Goal: Task Accomplishment & Management: Use online tool/utility

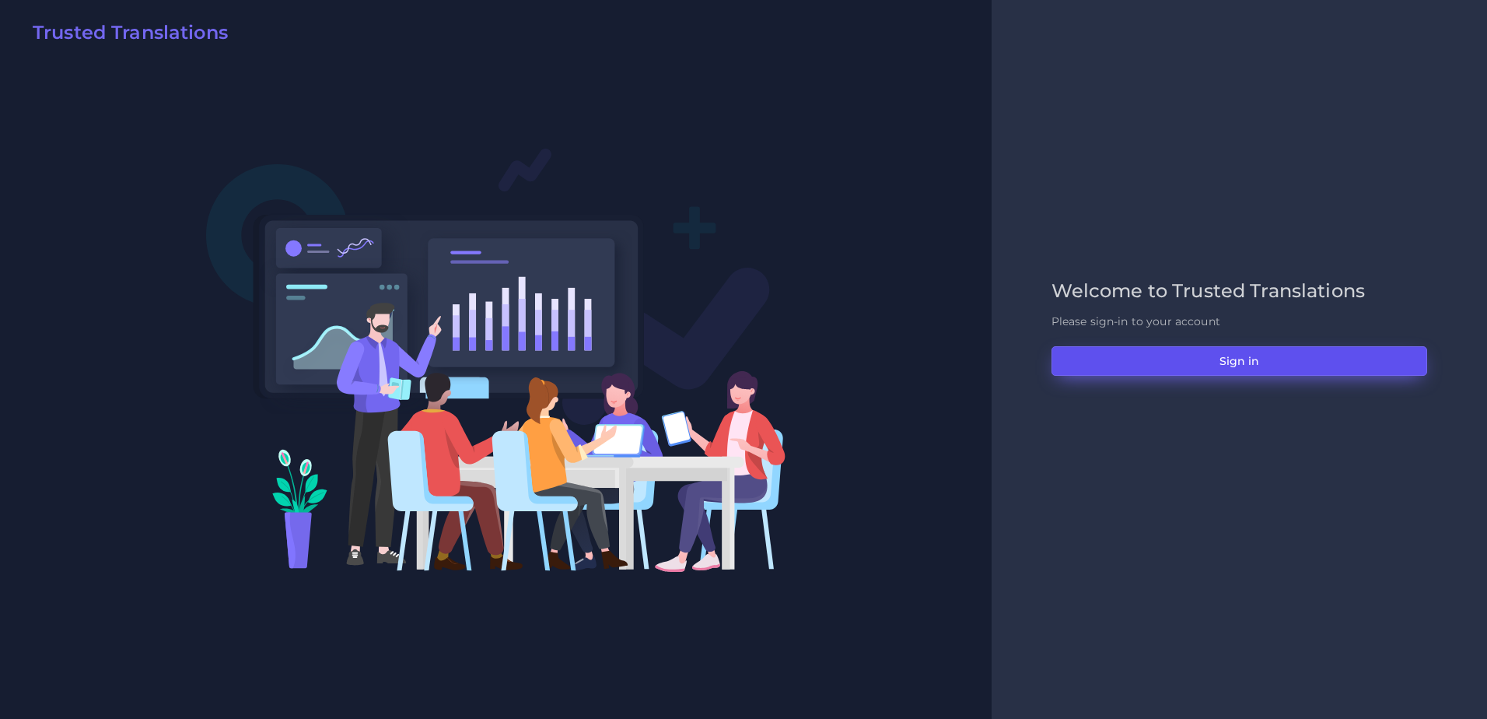
click at [1215, 347] on button "Sign in" at bounding box center [1239, 361] width 376 height 30
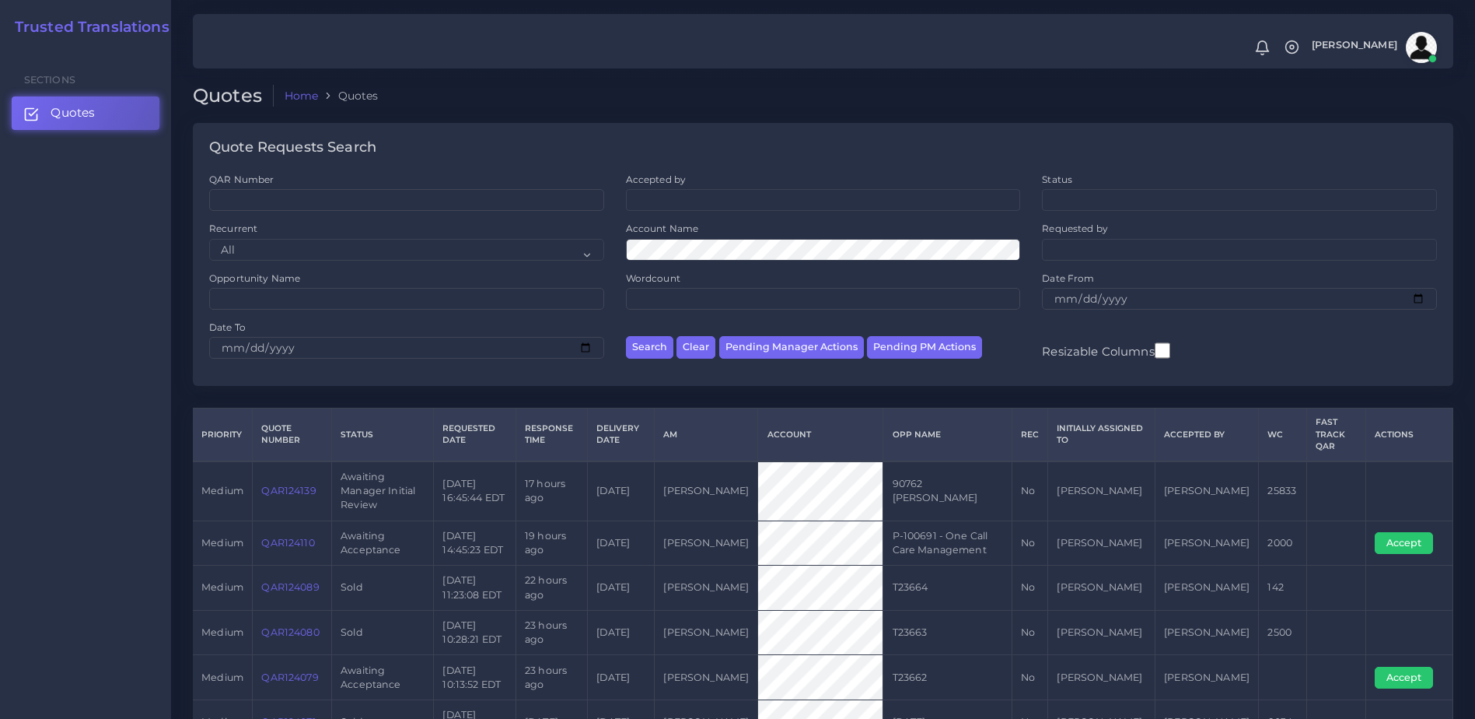
click at [304, 537] on link "QAR124110" at bounding box center [287, 543] width 53 height 12
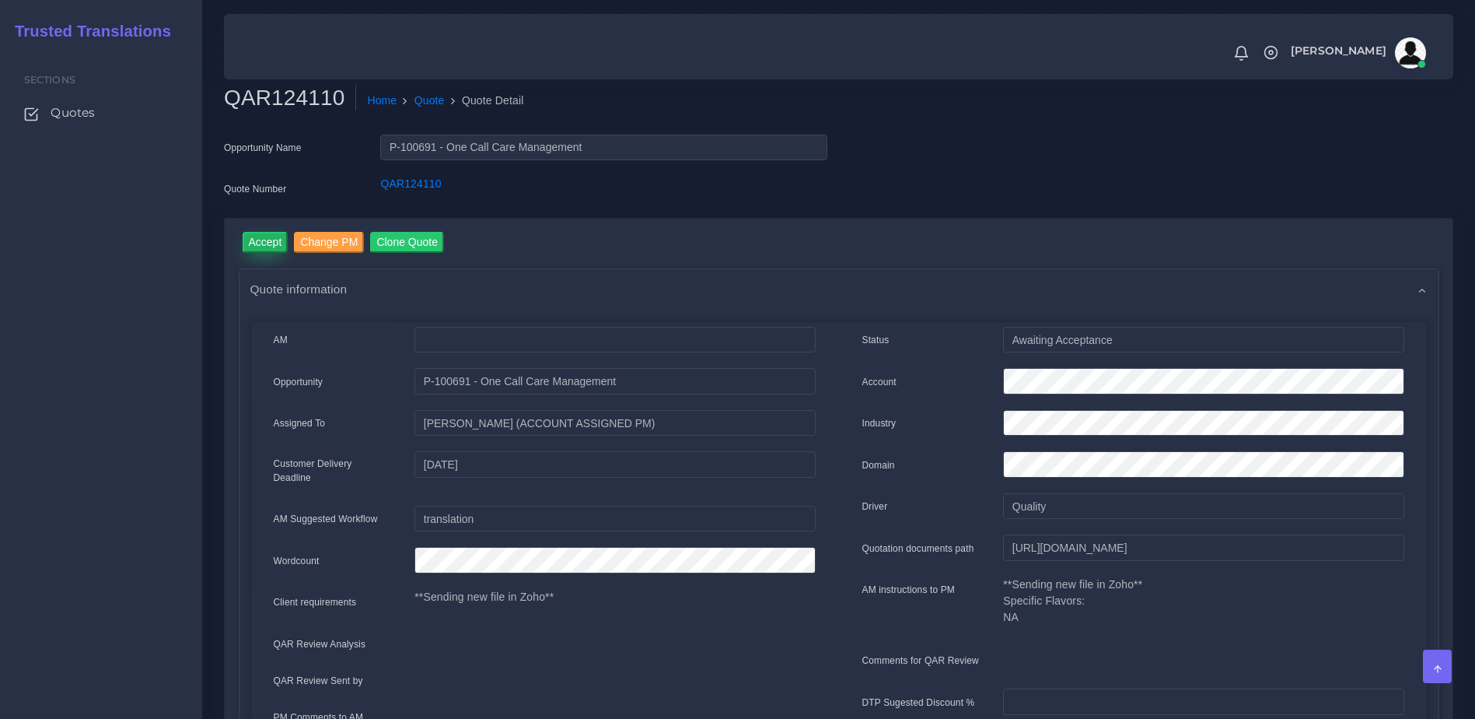
click at [257, 242] on input "Accept" at bounding box center [266, 242] width 46 height 21
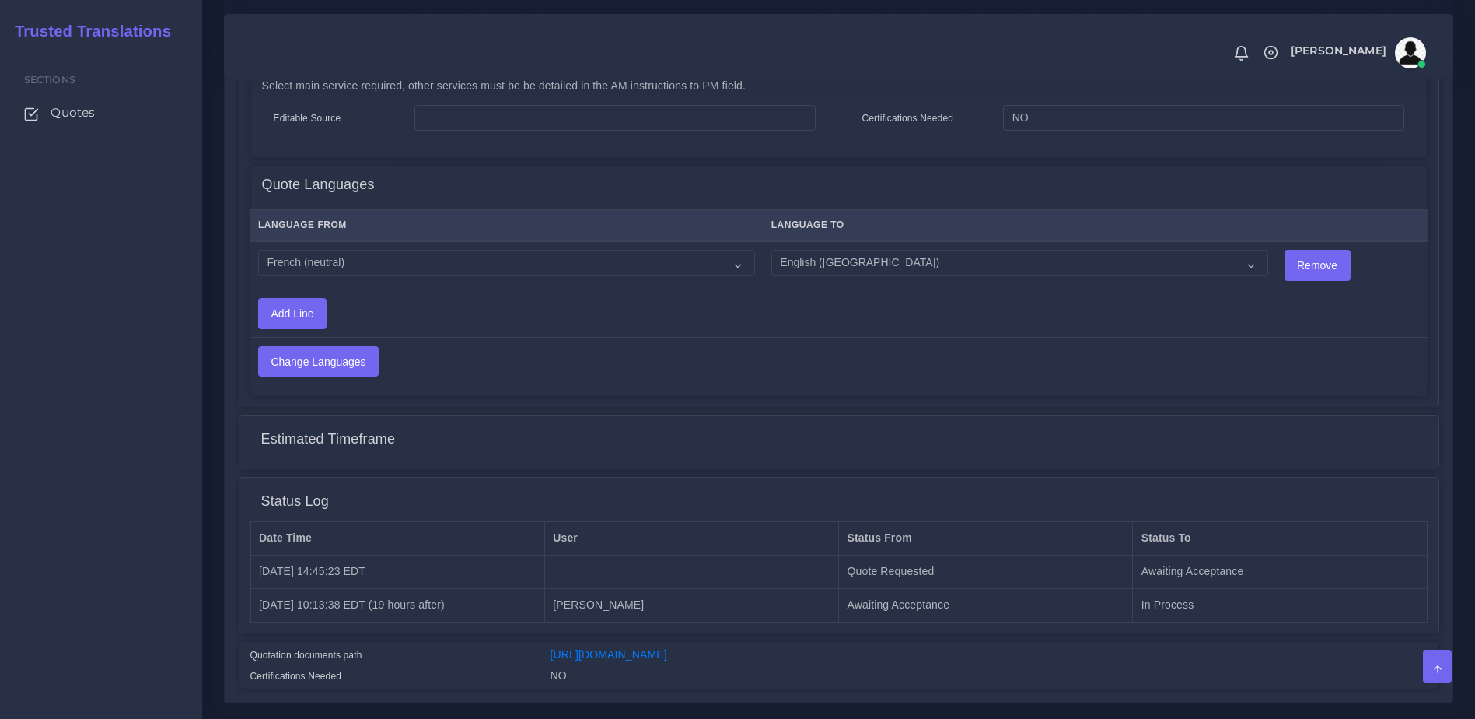
scroll to position [809, 0]
click at [373, 250] on select "Acoli Afar Afrikaans Akan Akateko Albanian American Sign Language (ASL) Amharic…" at bounding box center [506, 260] width 497 height 26
select select "19001"
click at [258, 247] on select "Acoli Afar Afrikaans Akan Akateko Albanian American Sign Language (ASL) Amharic…" at bounding box center [506, 260] width 497 height 26
click at [364, 351] on input "Change Languages" at bounding box center [318, 360] width 119 height 30
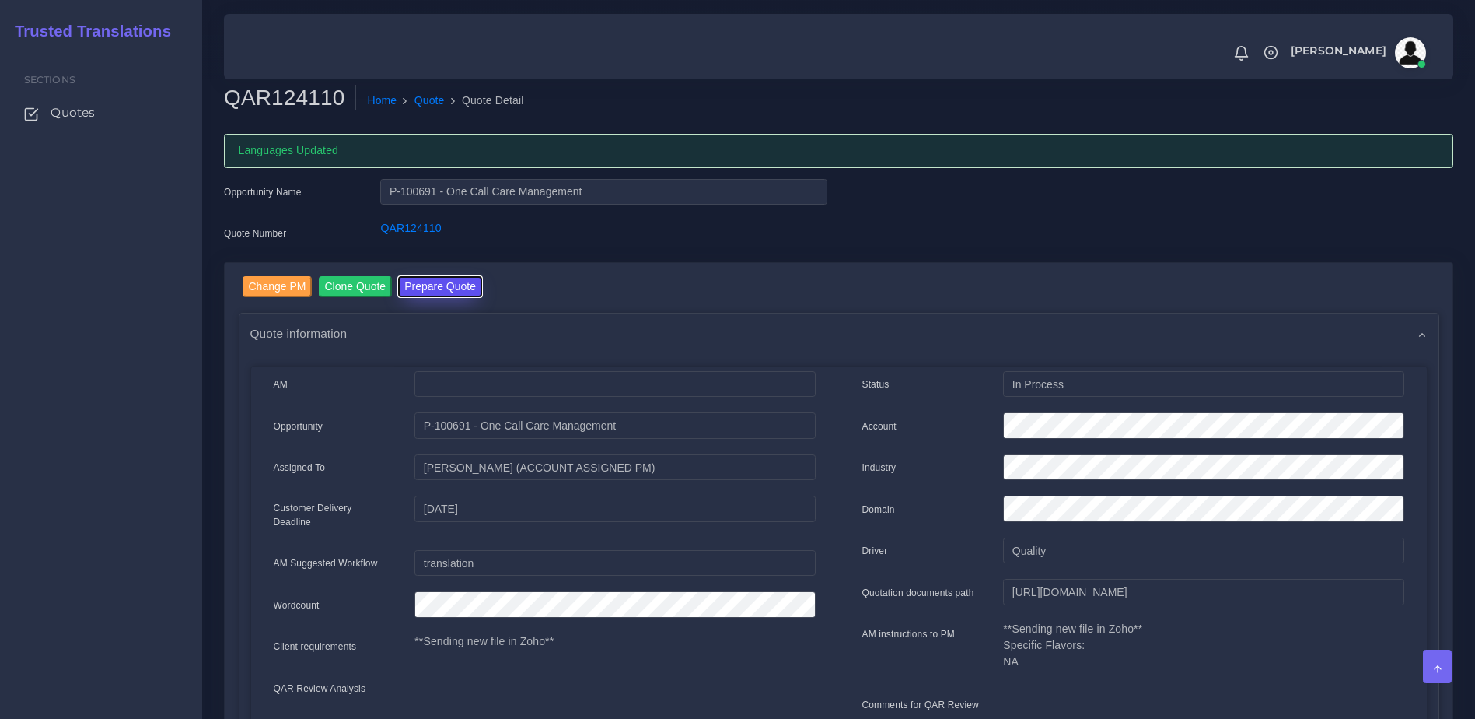
click at [442, 289] on button "Prepare Quote" at bounding box center [440, 286] width 84 height 21
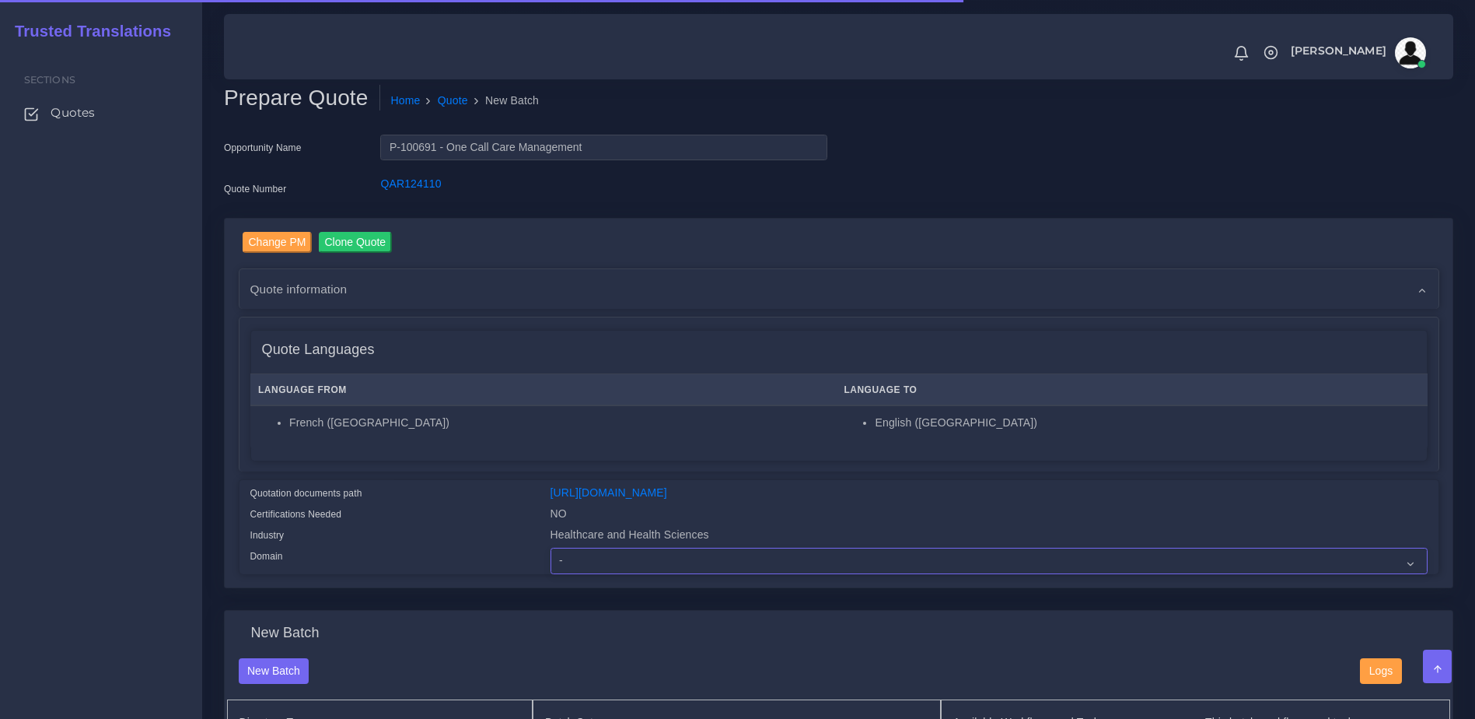
click at [610, 574] on select "- Advertising and Media Agriculture, Forestry and Fishing Architecture, Buildin…" at bounding box center [989, 561] width 877 height 26
select select "Healthcare and Health Sciences"
click at [551, 559] on select "- Advertising and Media Agriculture, Forestry and Fishing Architecture, Buildin…" at bounding box center [989, 561] width 877 height 26
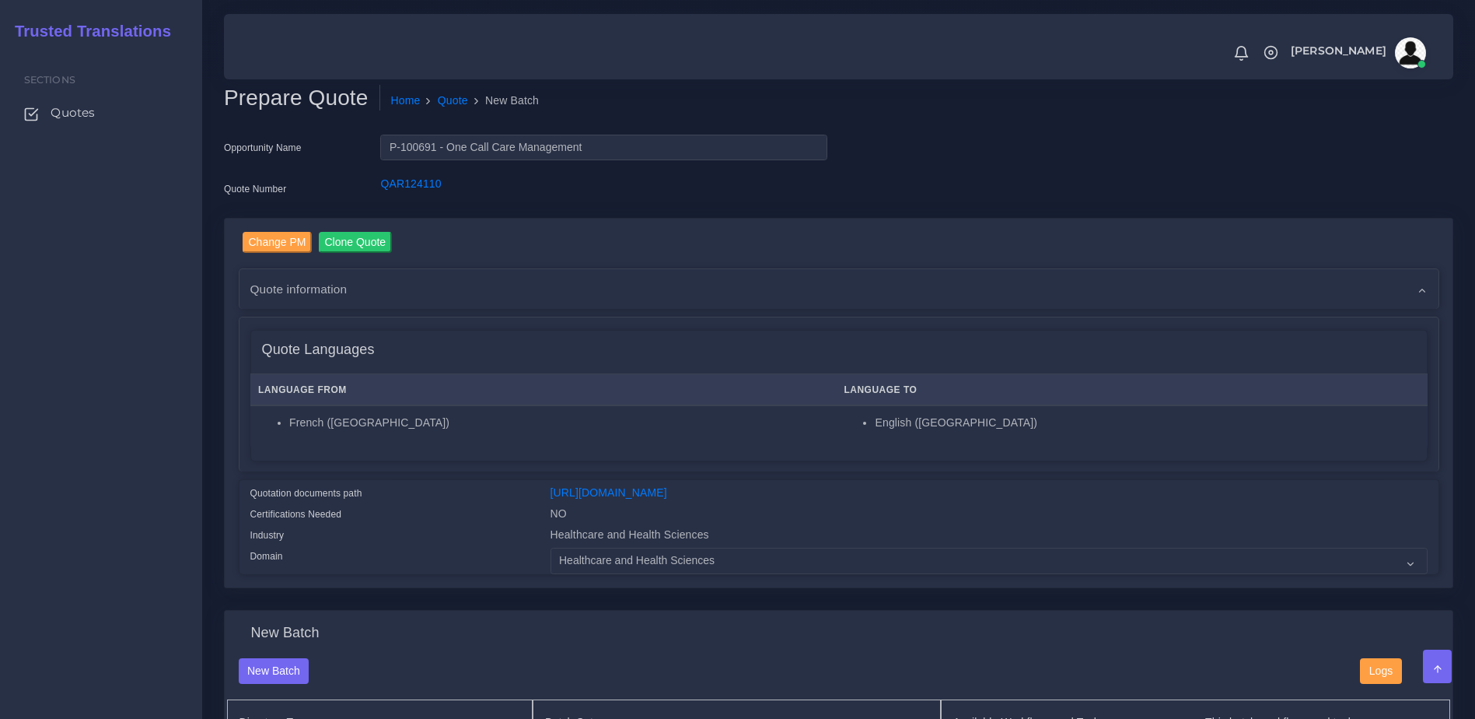
click at [481, 481] on div "Quotation documents path https://workdrive.zoho.com/fgoh3e43b1a1fe2124b65bedd7c…" at bounding box center [839, 526] width 1199 height 93
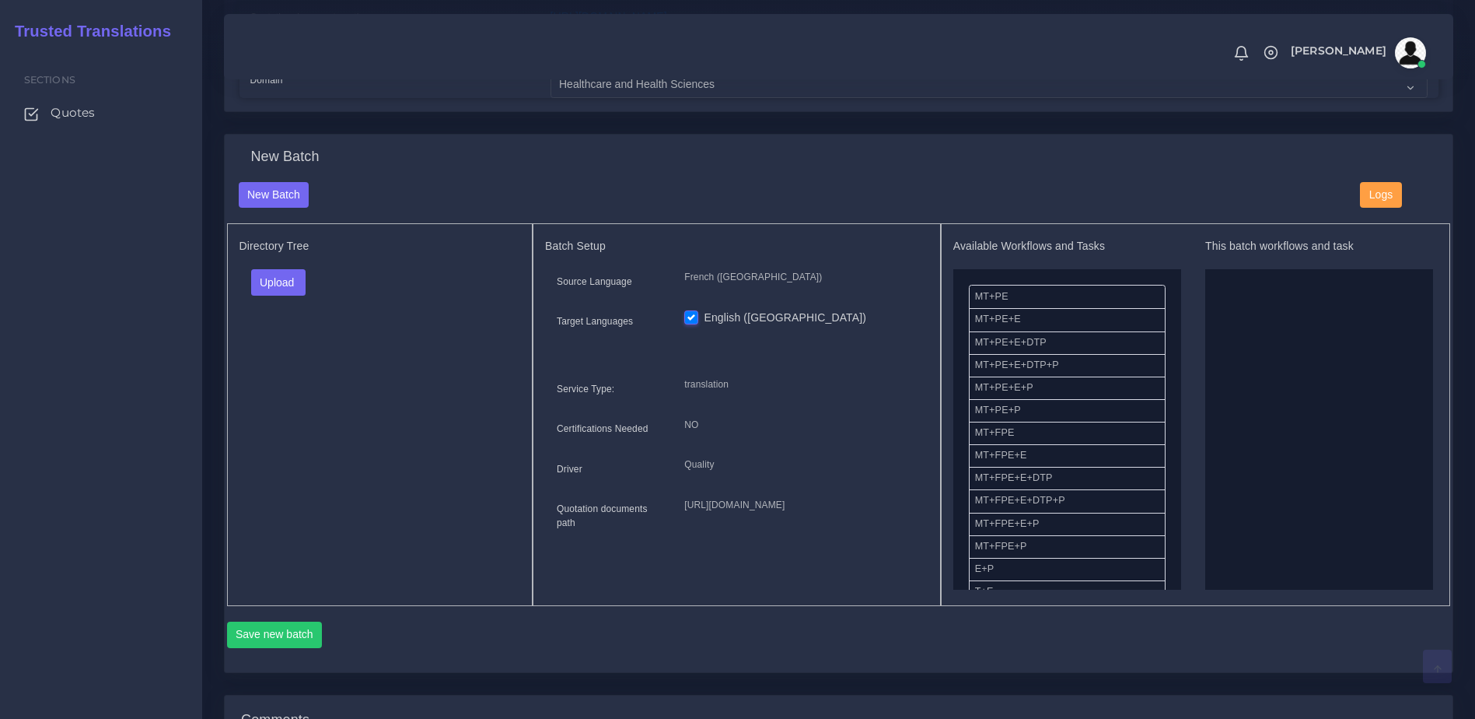
scroll to position [495, 0]
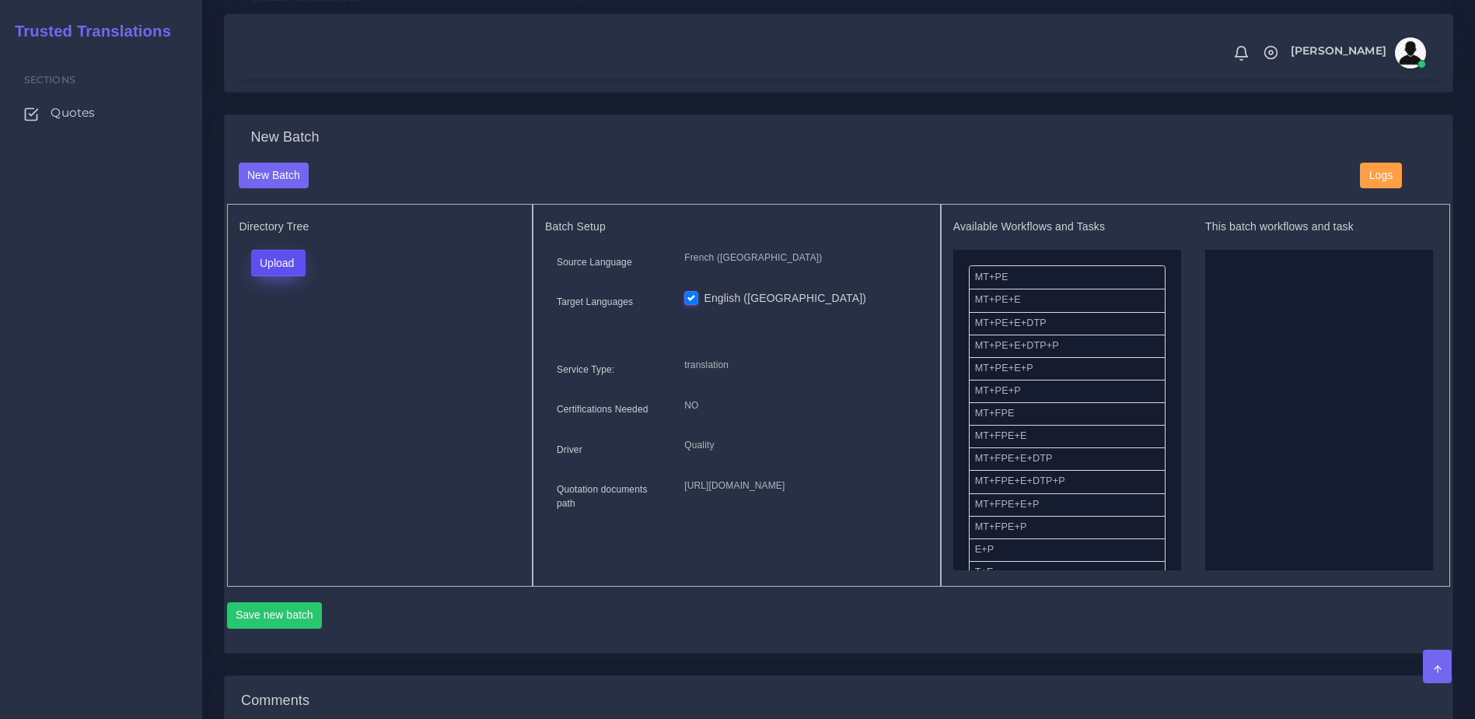
click at [275, 275] on button "Upload" at bounding box center [278, 263] width 55 height 26
click at [289, 332] on label "Files" at bounding box center [305, 322] width 107 height 19
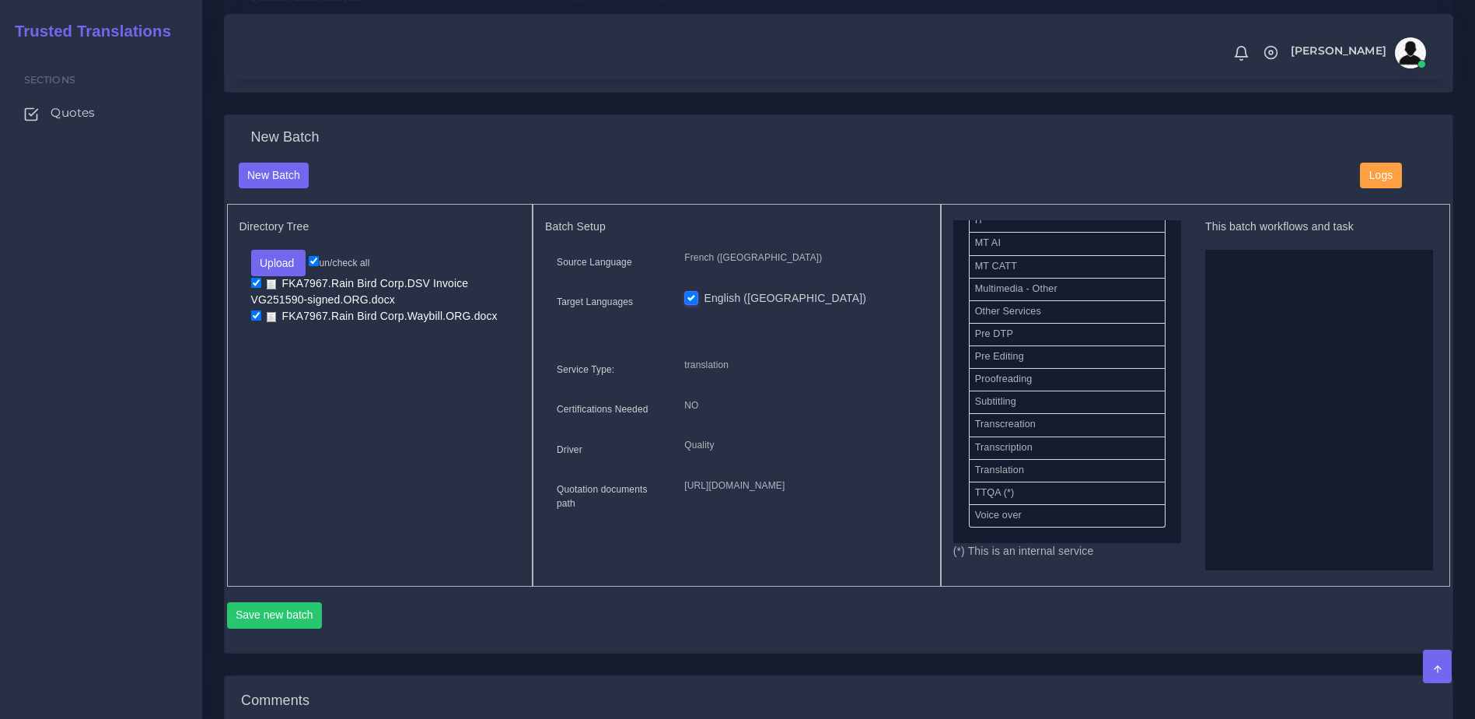
scroll to position [759, 0]
drag, startPoint x: 1009, startPoint y: 349, endPoint x: 1299, endPoint y: 416, distance: 297.7
drag, startPoint x: 1102, startPoint y: 357, endPoint x: 1341, endPoint y: 397, distance: 242.2
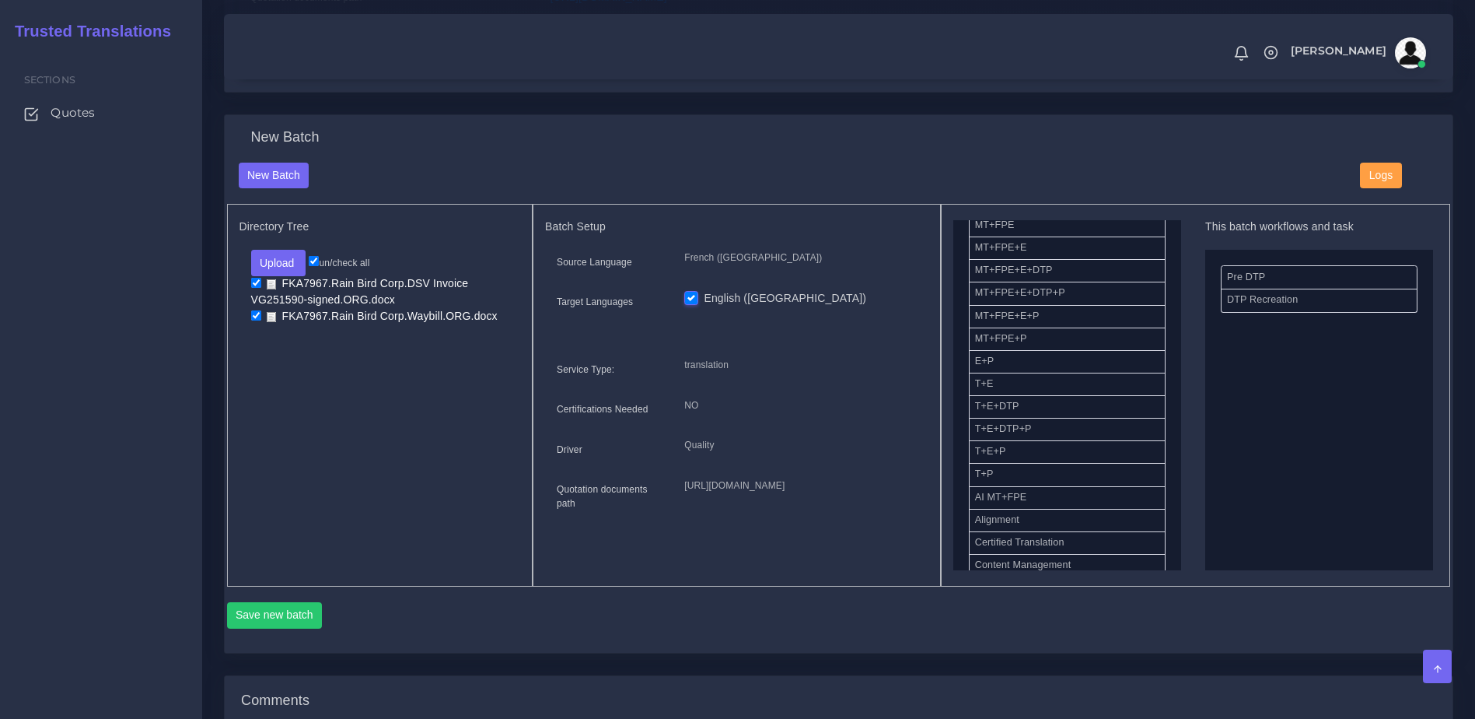
drag, startPoint x: 1036, startPoint y: 448, endPoint x: 1207, endPoint y: 432, distance: 171.9
click at [277, 628] on button "Save new batch" at bounding box center [275, 615] width 96 height 26
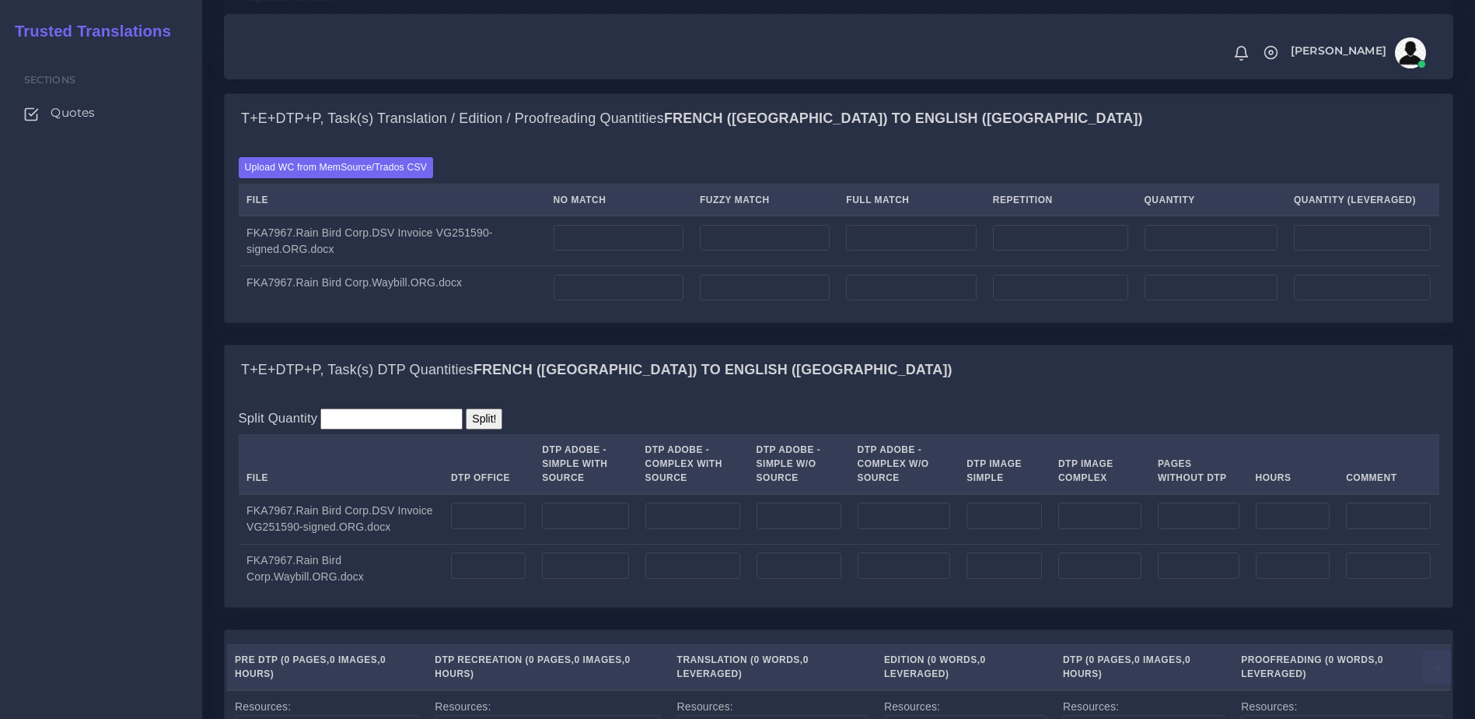
scroll to position [1718, 0]
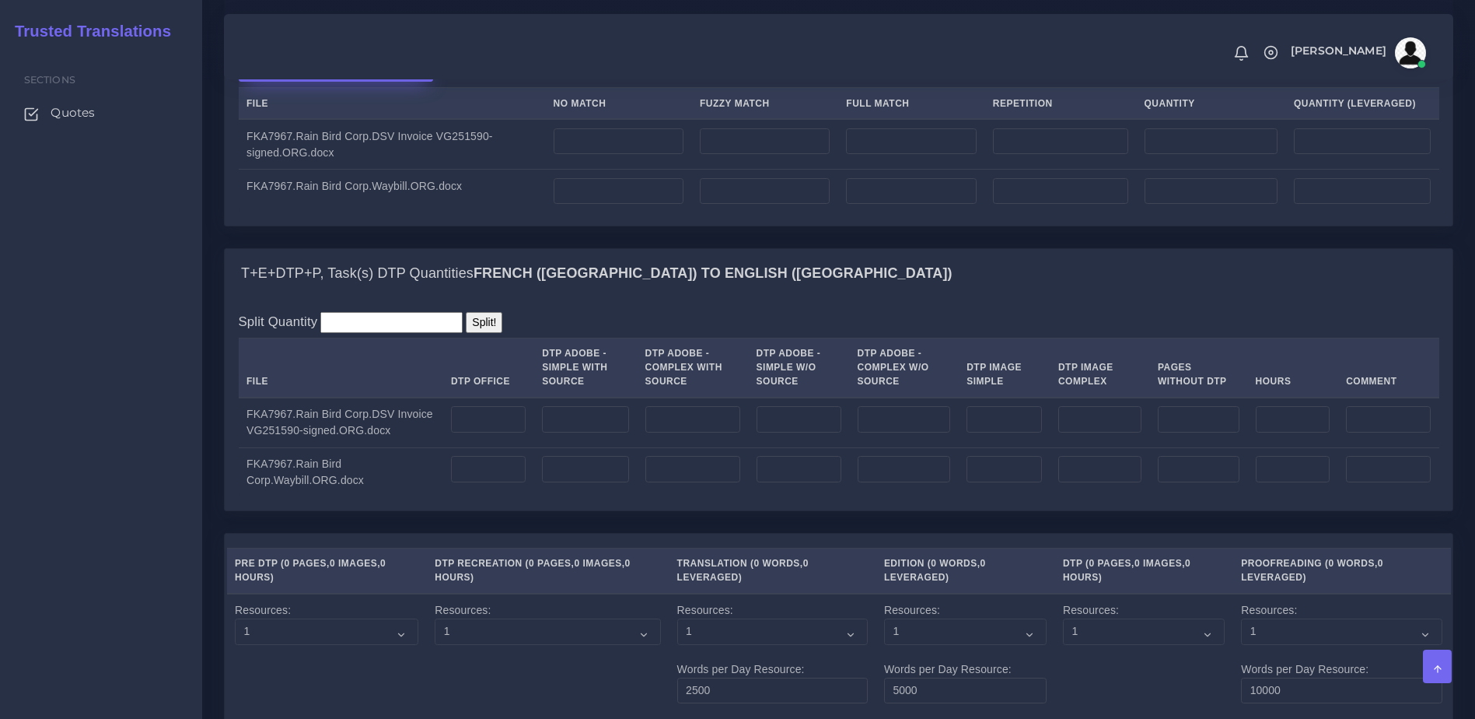
click at [381, 82] on label "Upload WC from MemSource/Trados CSV" at bounding box center [336, 71] width 195 height 21
click at [0, 0] on input "Upload WC from MemSource/Trados CSV" at bounding box center [0, 0] width 0 height 0
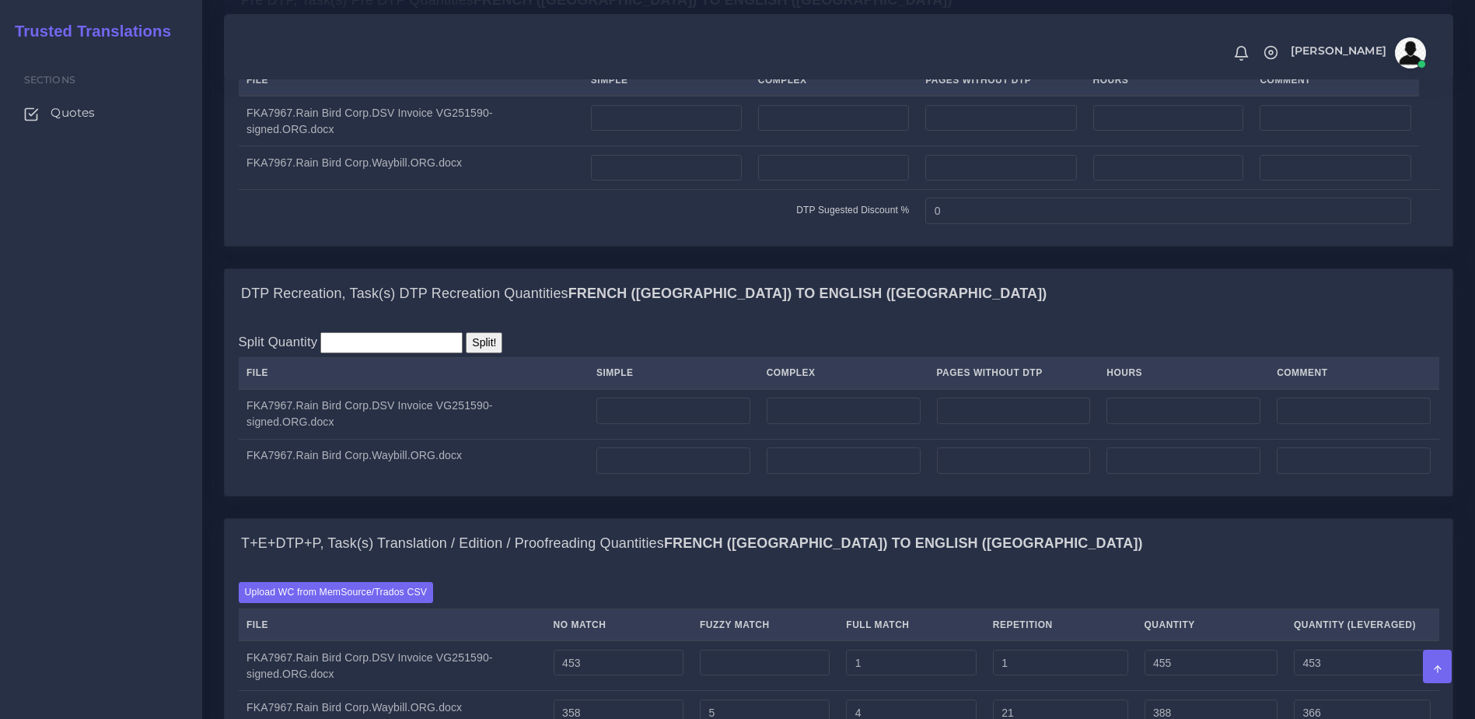
scroll to position [1226, 0]
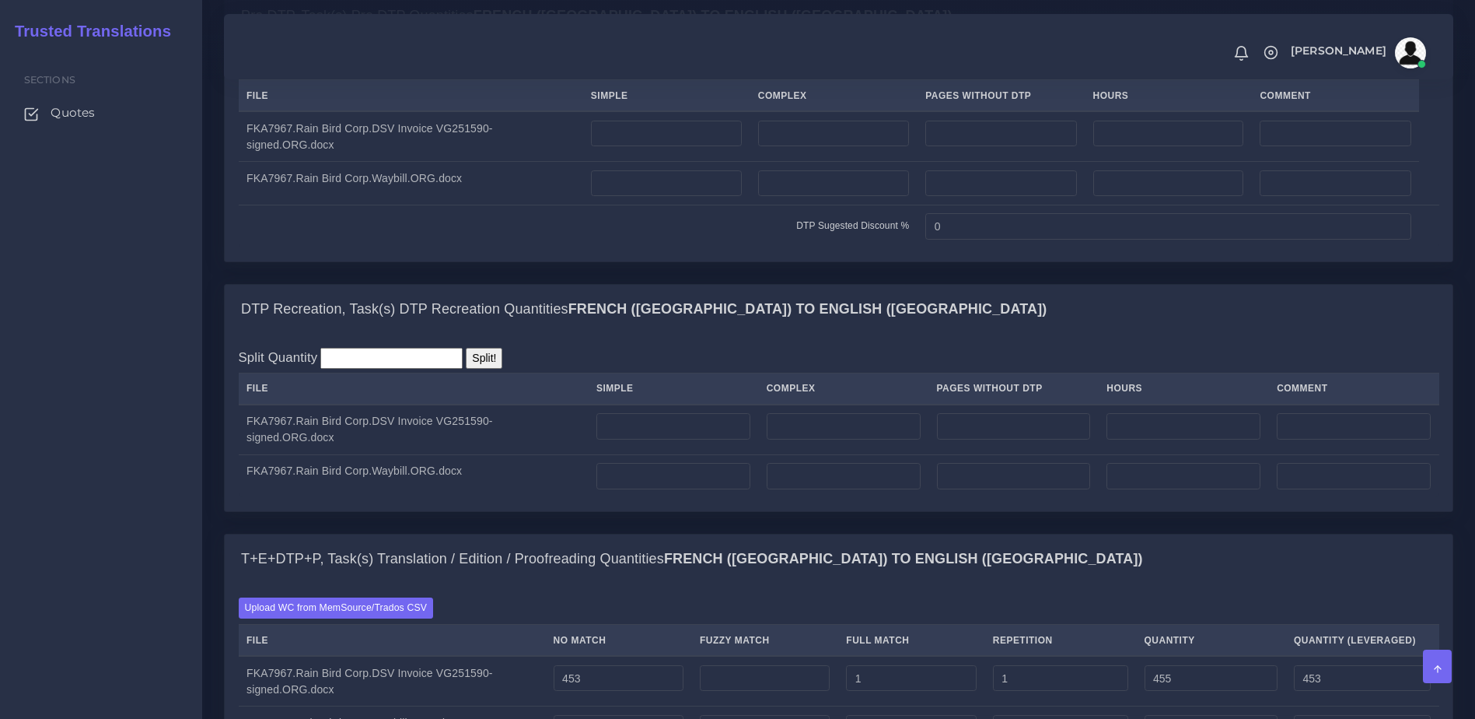
drag, startPoint x: 39, startPoint y: 473, endPoint x: 32, endPoint y: 535, distance: 62.6
click at [32, 535] on div "Sections Quotes" at bounding box center [101, 383] width 202 height 670
click at [843, 439] on input "number" at bounding box center [844, 426] width 154 height 26
type input "1"
click at [820, 489] on input "number" at bounding box center [844, 476] width 154 height 26
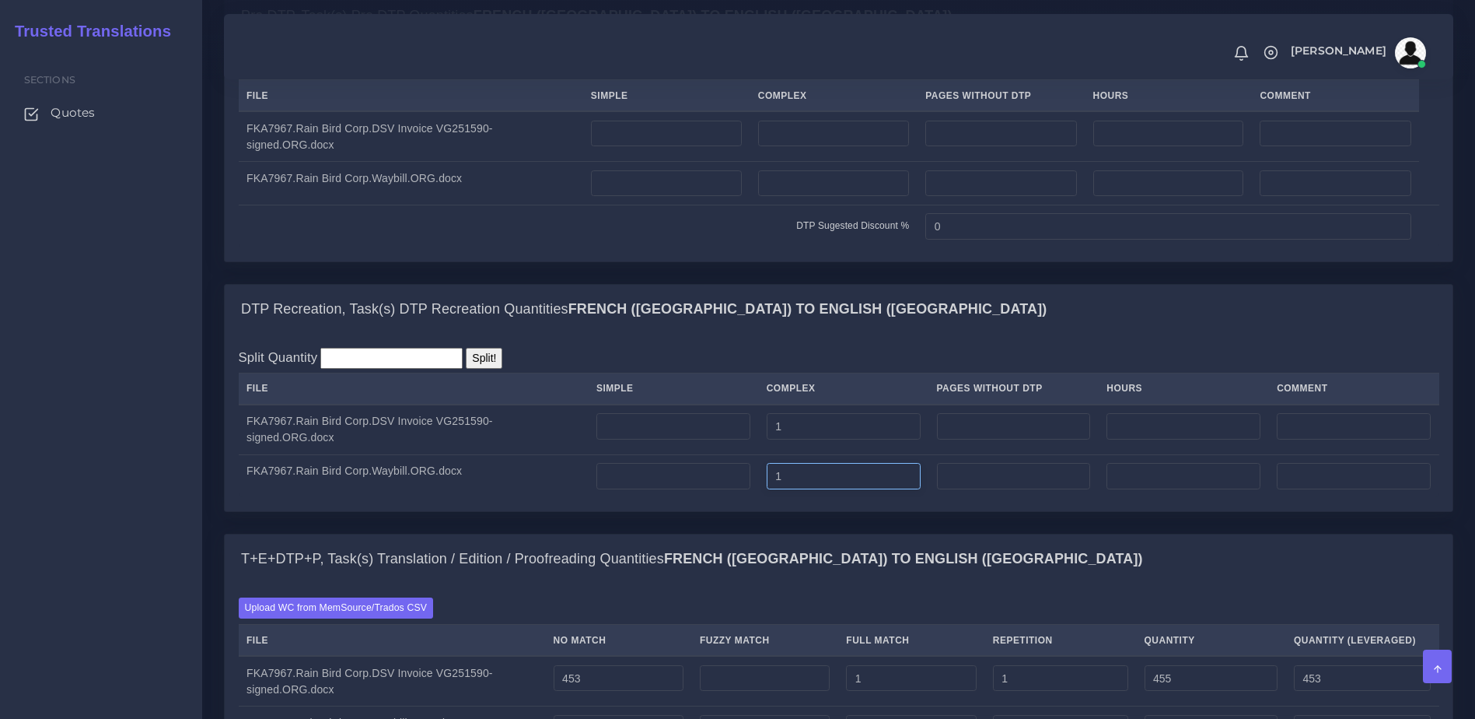
type input "1"
click at [670, 147] on input "number" at bounding box center [666, 134] width 151 height 26
click at [862, 147] on input "number" at bounding box center [833, 134] width 151 height 26
click at [861, 197] on input "number" at bounding box center [833, 183] width 151 height 26
type input "1"
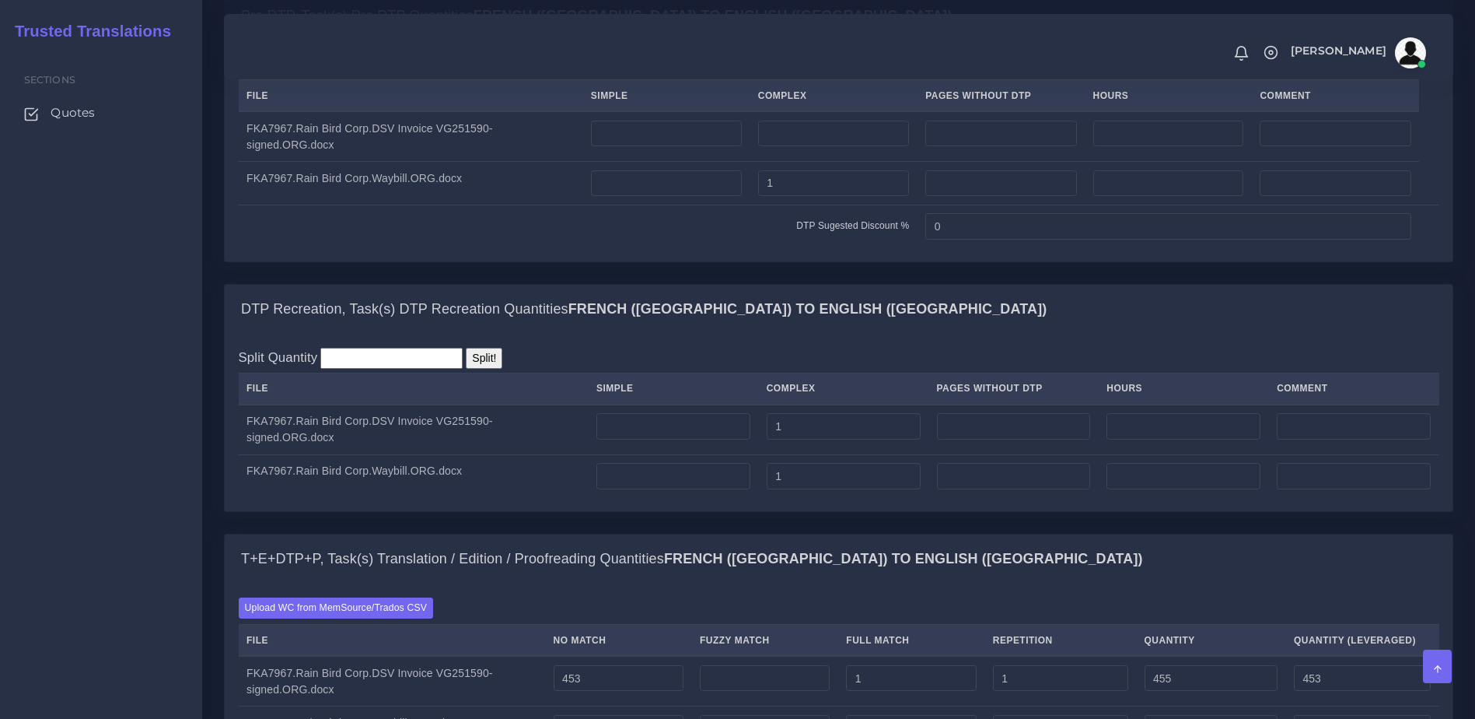
click at [799, 261] on div "Split Quantity Split! File Simple Complex Pages Without DTP Hours Comment 1 0" at bounding box center [839, 150] width 1228 height 220
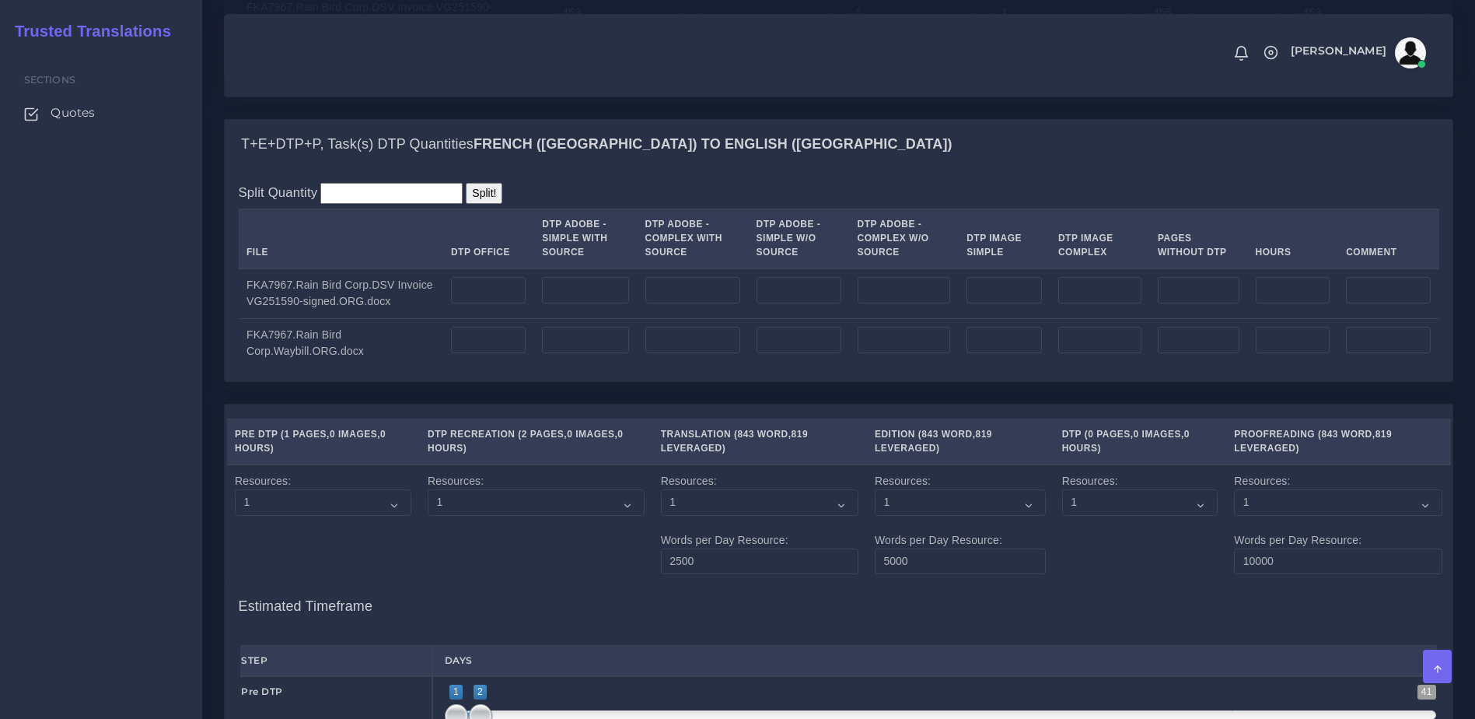
scroll to position [1943, 0]
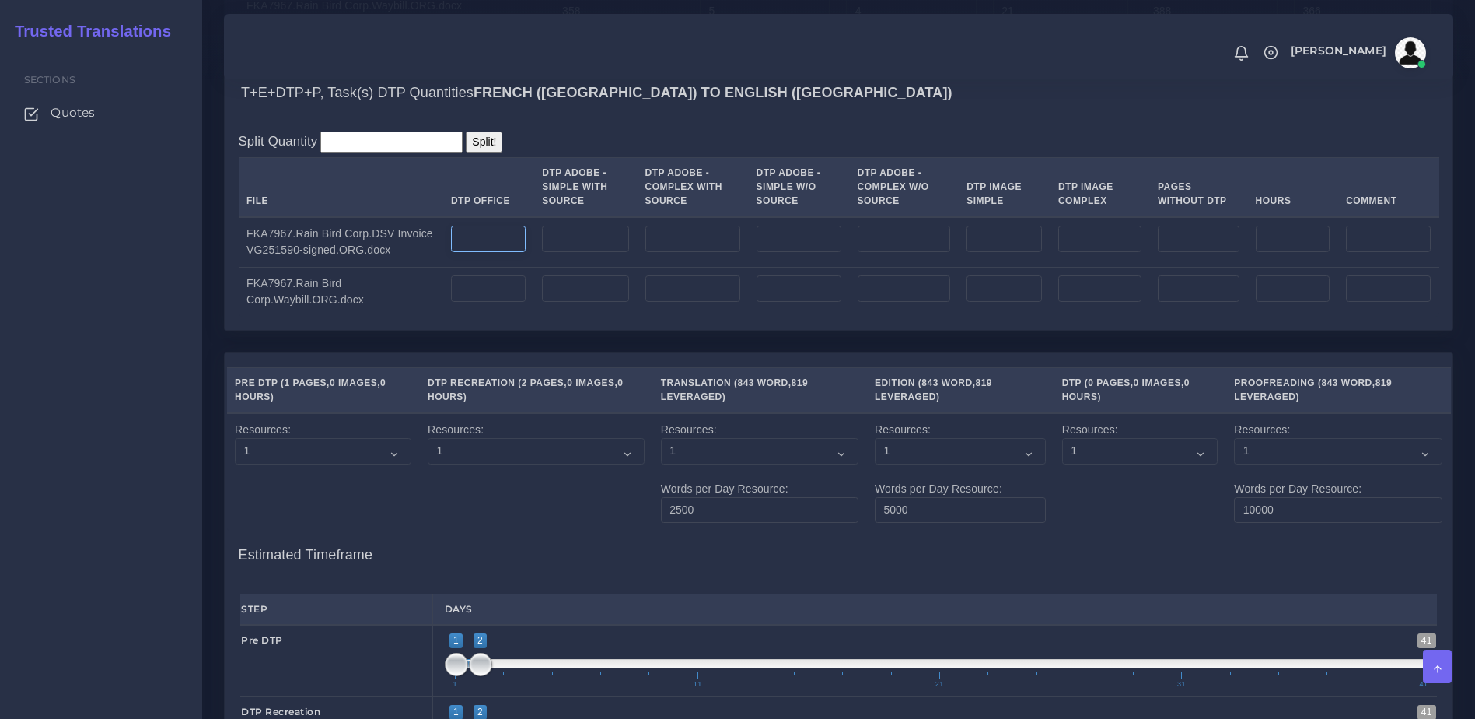
click at [506, 252] on input "number" at bounding box center [488, 239] width 75 height 26
type input "1"
click at [495, 302] on input "number" at bounding box center [488, 288] width 75 height 26
type input "2"
click at [493, 330] on div "Split Quantity Split! File DTP Office DTP Adobe - Simple With Source DTP Adobe …" at bounding box center [839, 224] width 1228 height 212
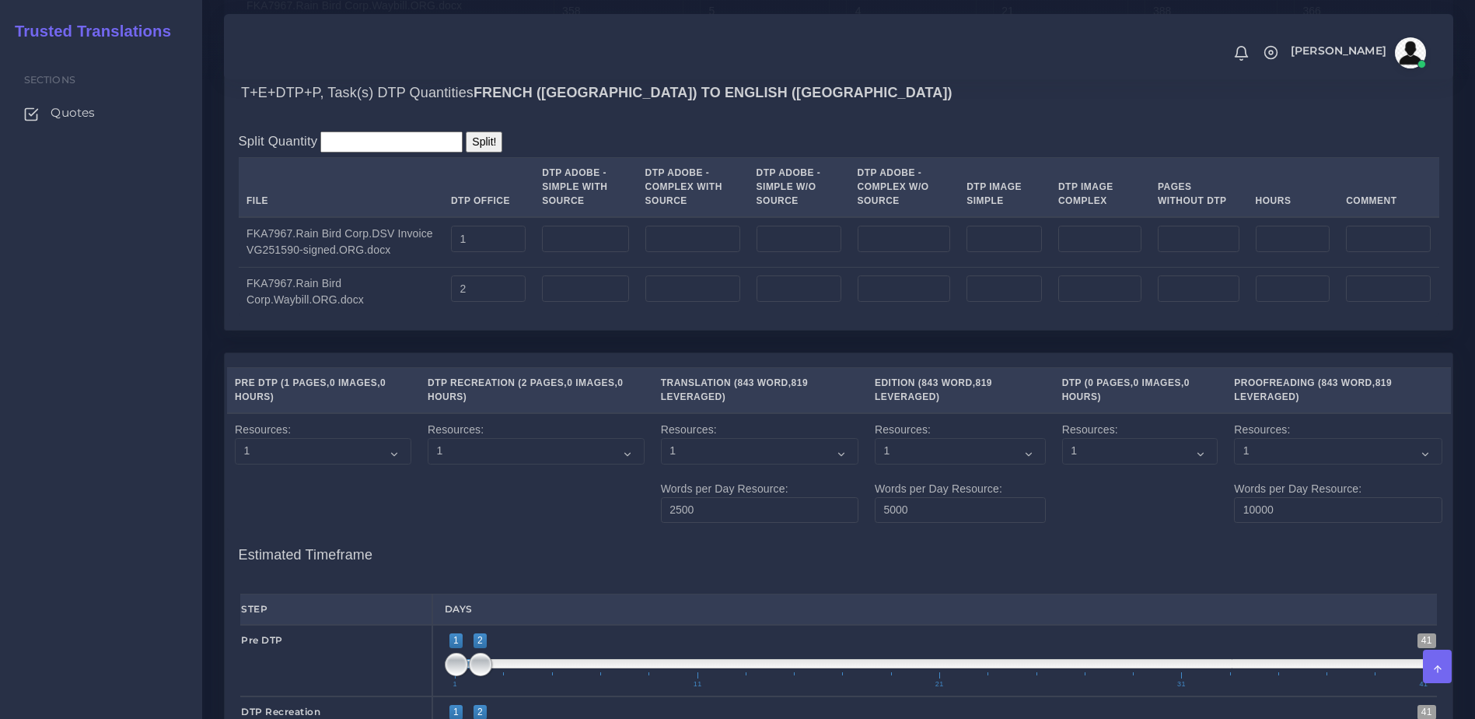
scroll to position [2683, 0]
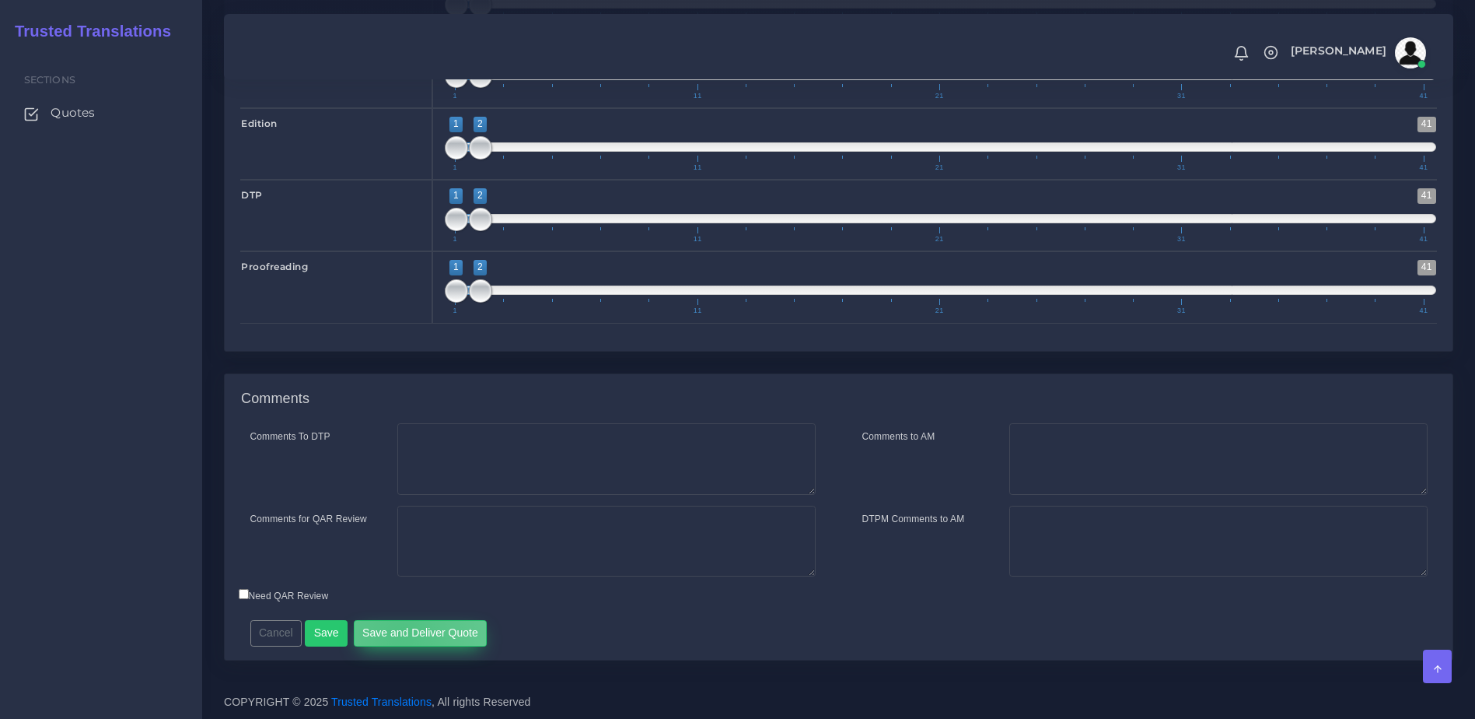
click at [397, 646] on button "Save and Deliver Quote" at bounding box center [421, 633] width 134 height 26
